Goal: Information Seeking & Learning: Learn about a topic

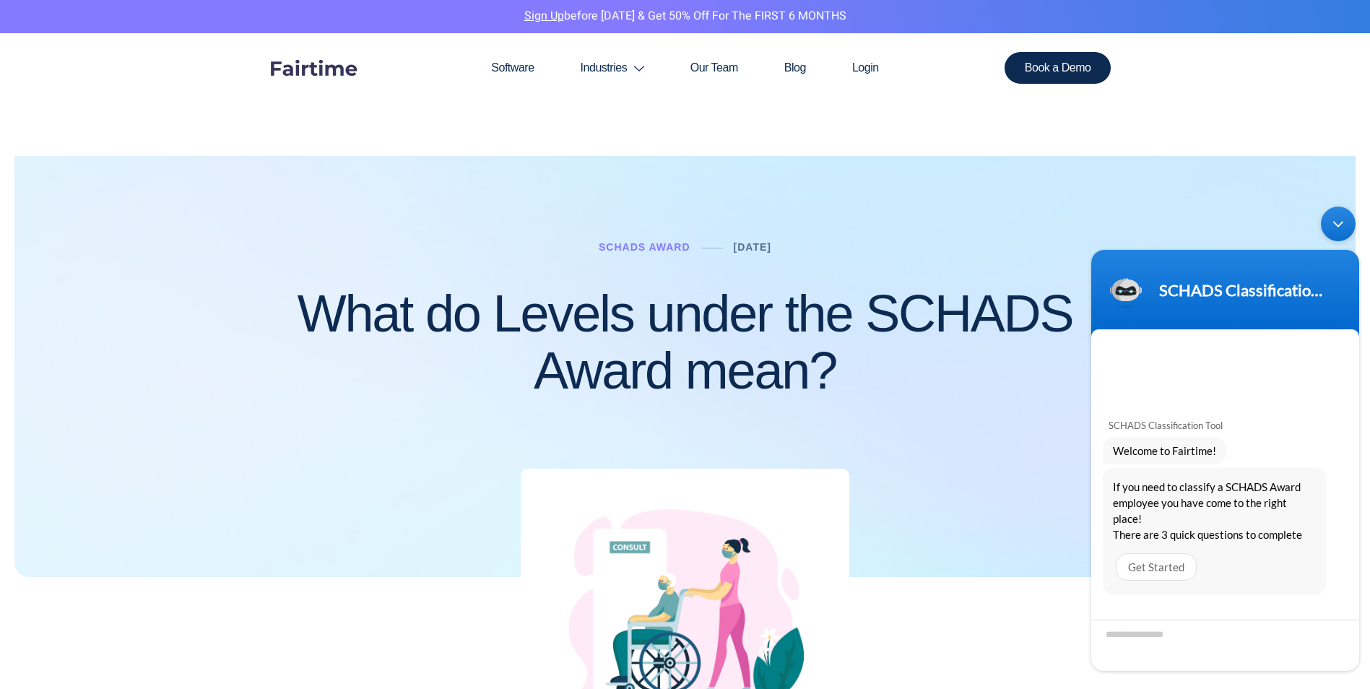
click at [1343, 224] on div "Minimize live chat window" at bounding box center [1338, 224] width 35 height 35
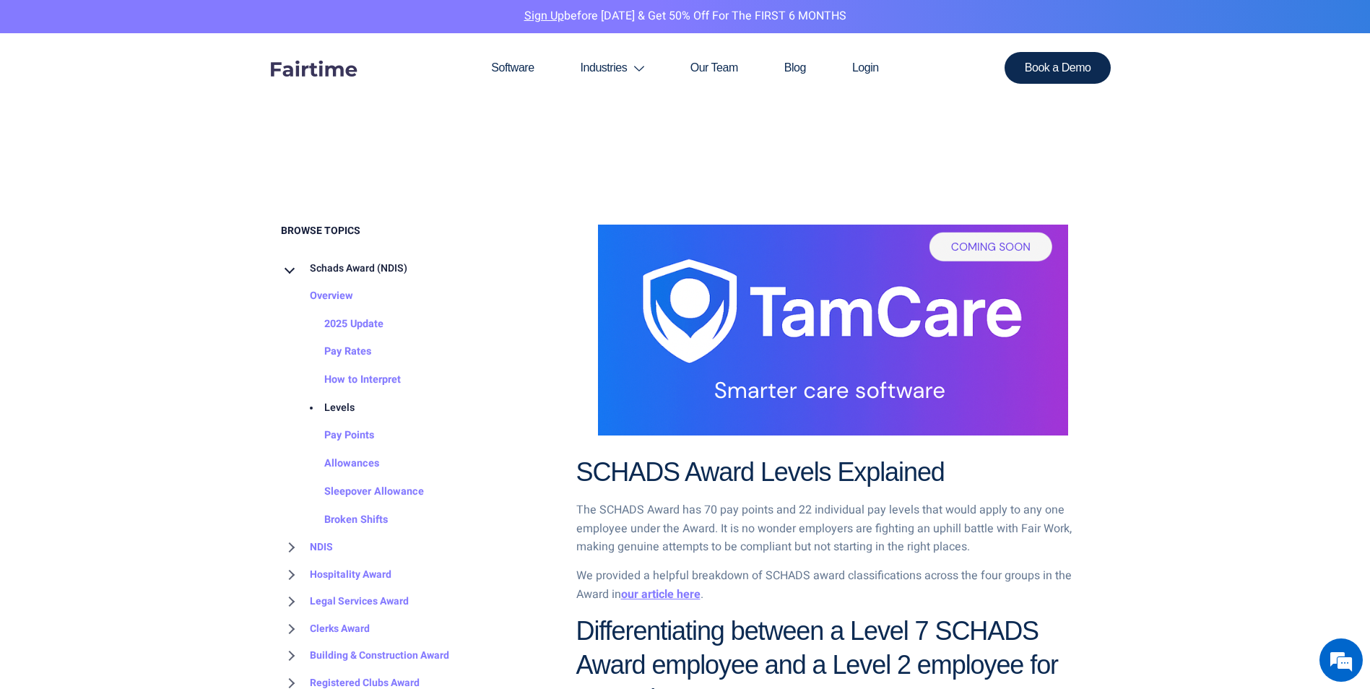
scroll to position [650, 0]
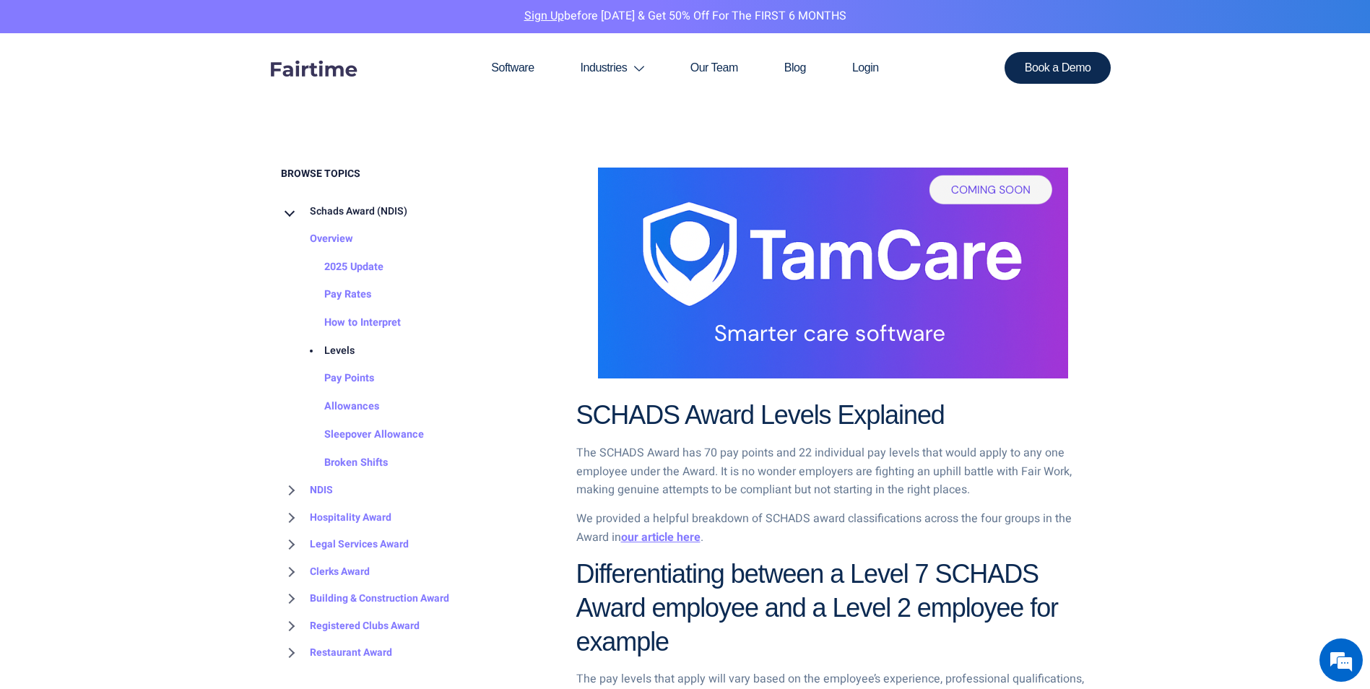
click at [345, 354] on link "Levels" at bounding box center [324, 351] width 59 height 28
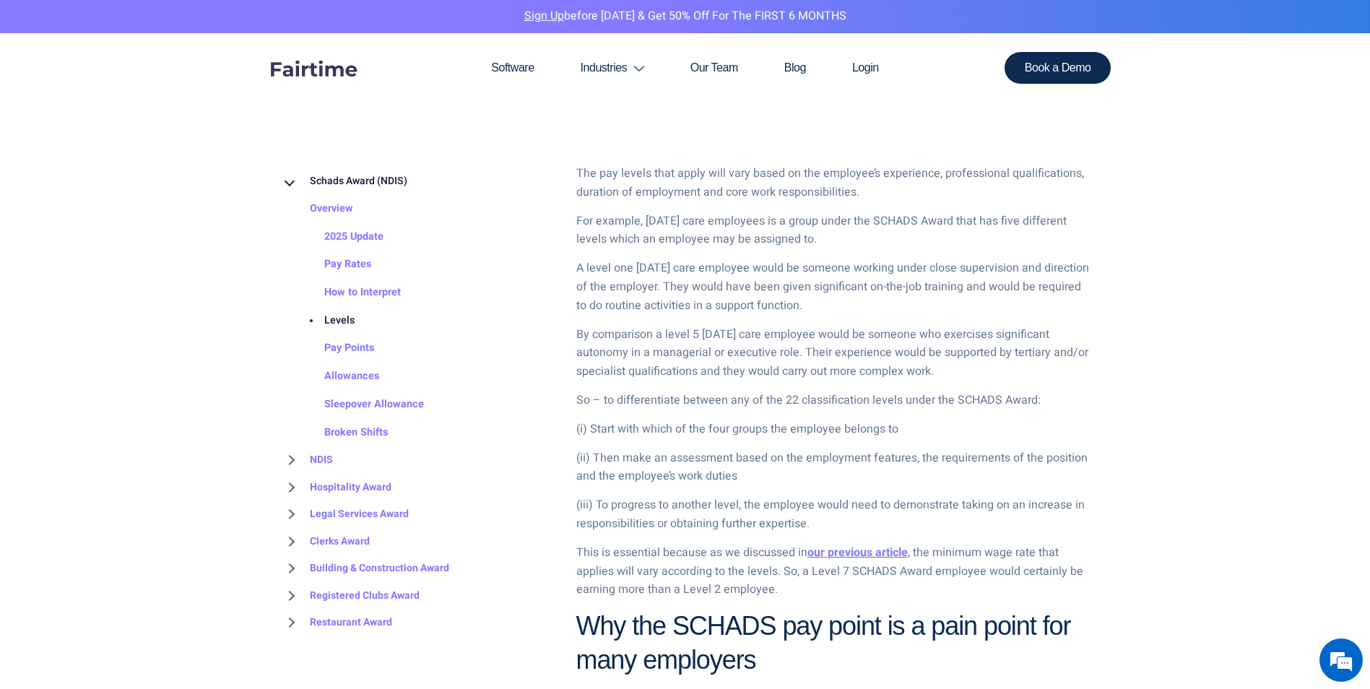
scroll to position [1228, 0]
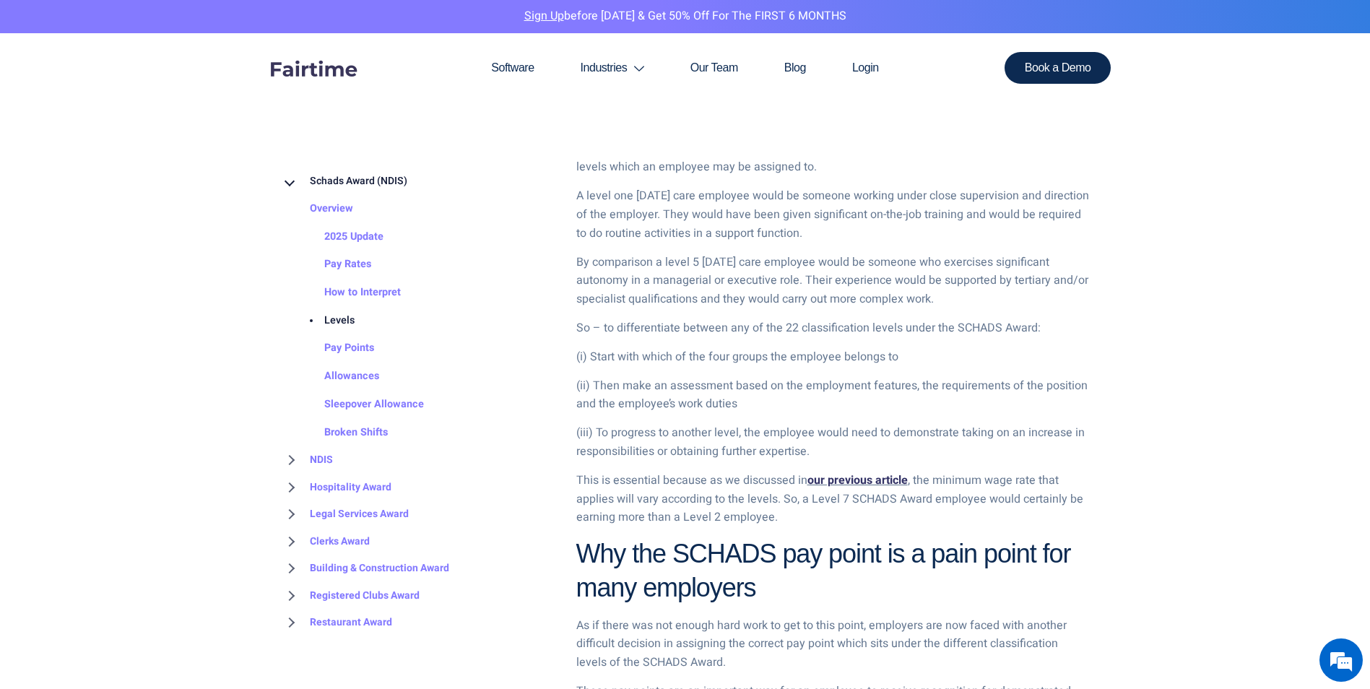
click at [854, 478] on link "our previous article" at bounding box center [857, 480] width 100 height 17
